Goal: Information Seeking & Learning: Learn about a topic

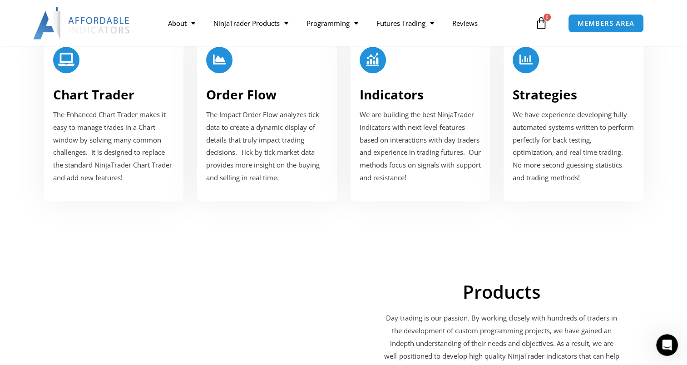
scroll to position [1180, 0]
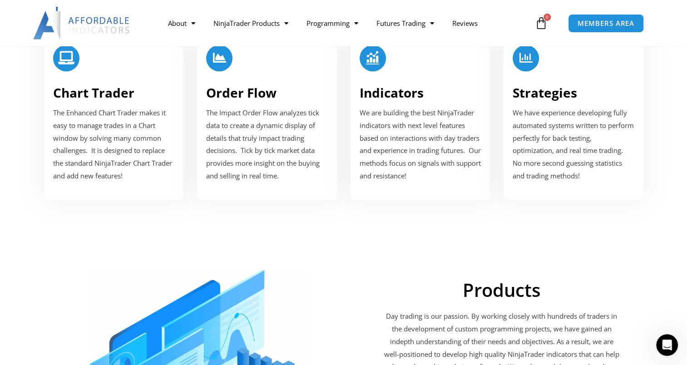
click at [405, 136] on span "We are building the best NinjaTrader indicators with next level features based …" at bounding box center [419, 144] width 121 height 72
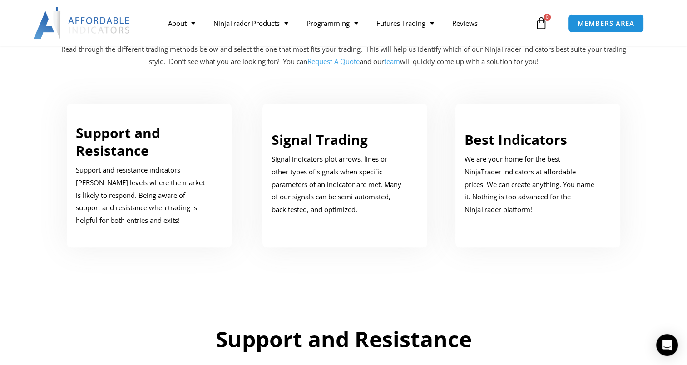
scroll to position [499, 0]
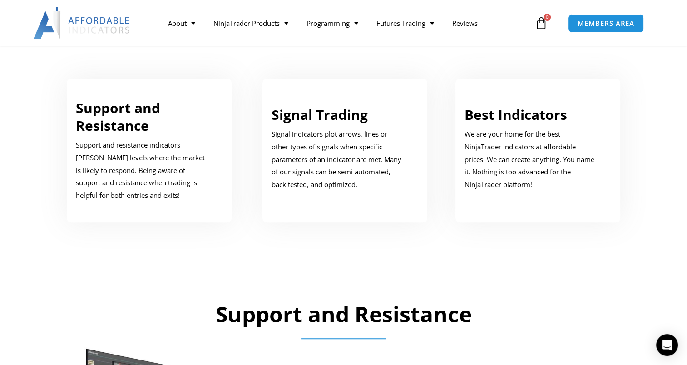
click at [535, 157] on p "We are your home for the best NinjaTrader indicators at affordable prices! We c…" at bounding box center [530, 159] width 133 height 63
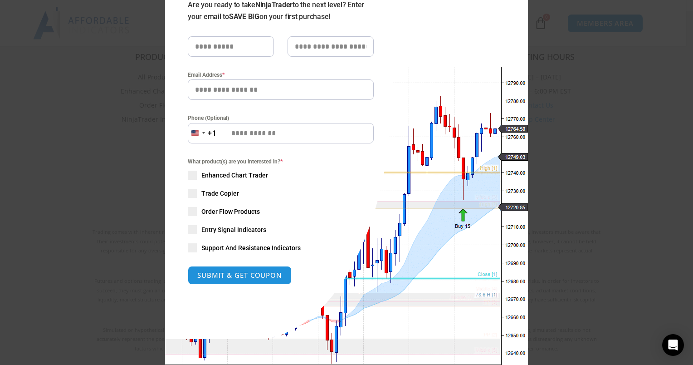
scroll to position [123, 0]
